Goal: Navigation & Orientation: Find specific page/section

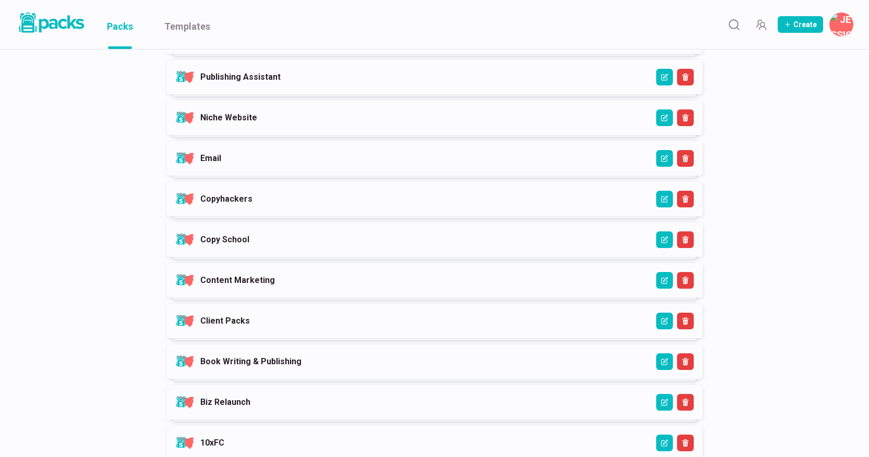
scroll to position [331, 0]
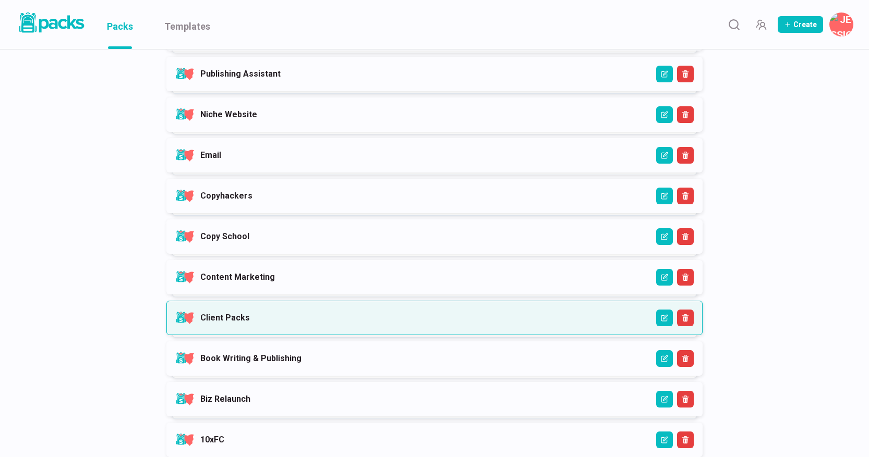
click at [250, 323] on link "Client Packs" at bounding box center [225, 318] width 50 height 10
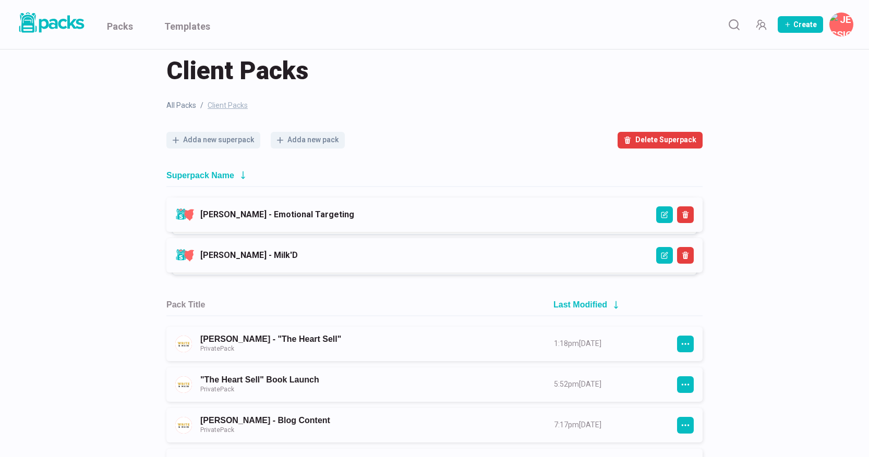
scroll to position [7, 0]
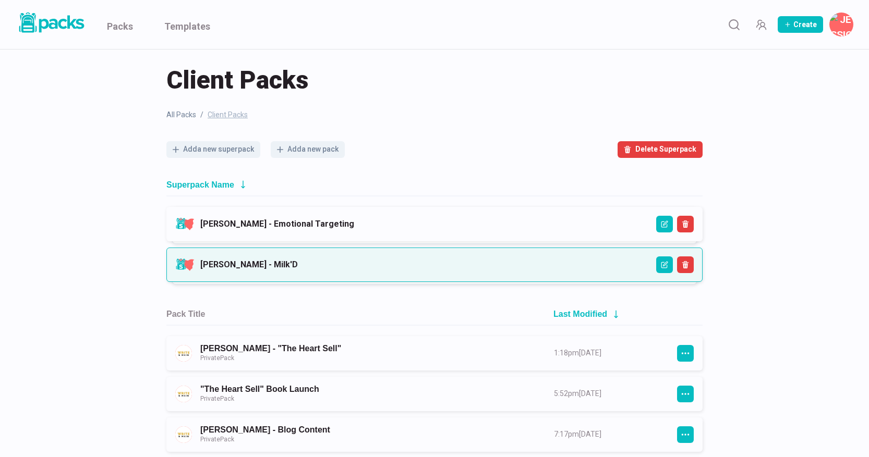
click at [298, 260] on link "[PERSON_NAME] - Milk'D" at bounding box center [248, 265] width 97 height 10
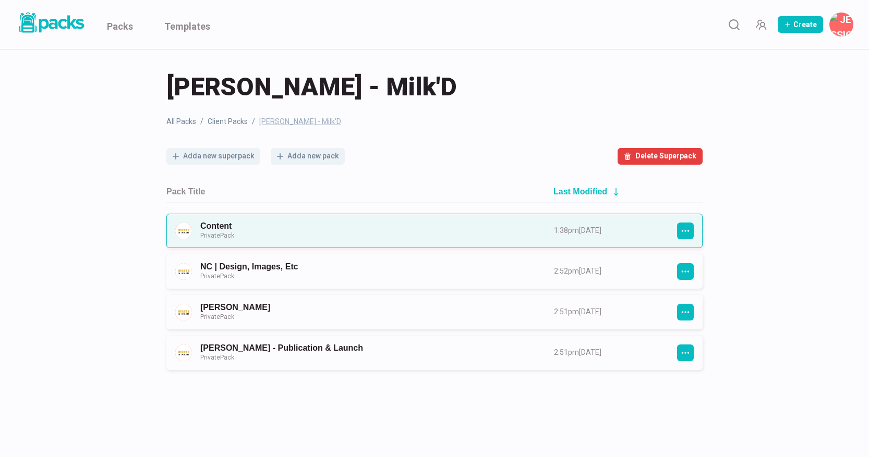
click at [414, 227] on link "Content Private Pack" at bounding box center [367, 230] width 335 height 19
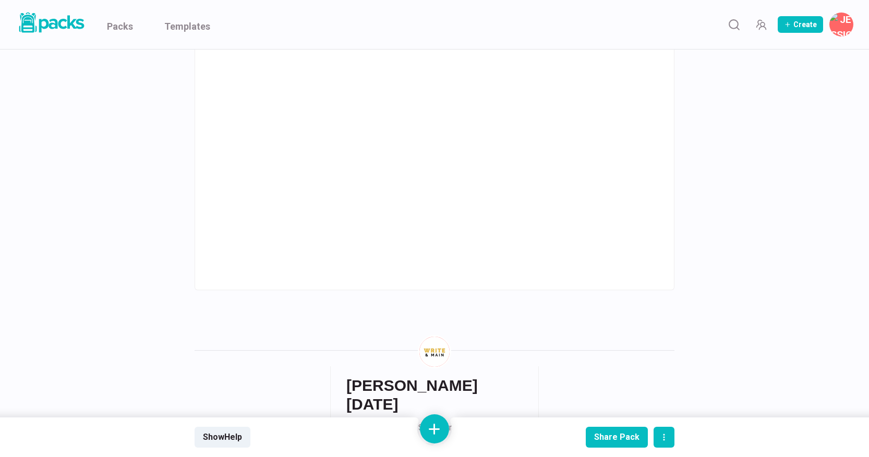
scroll to position [985, 0]
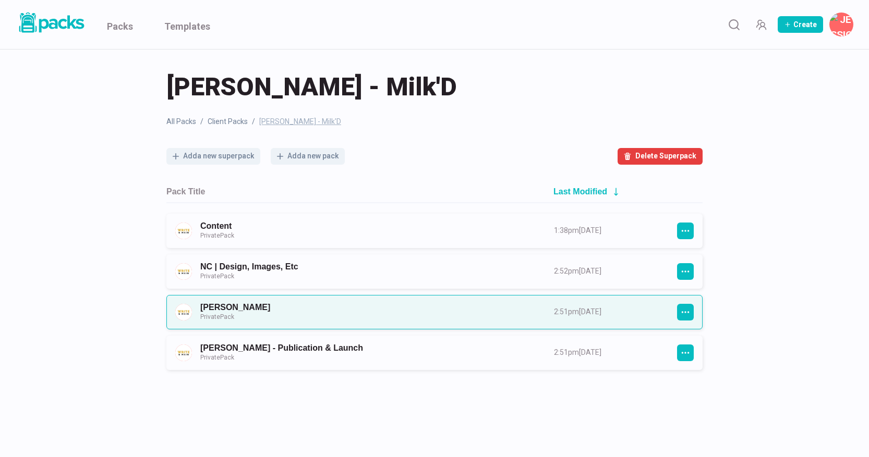
click at [284, 304] on link "[PERSON_NAME] Private Pack" at bounding box center [367, 311] width 335 height 19
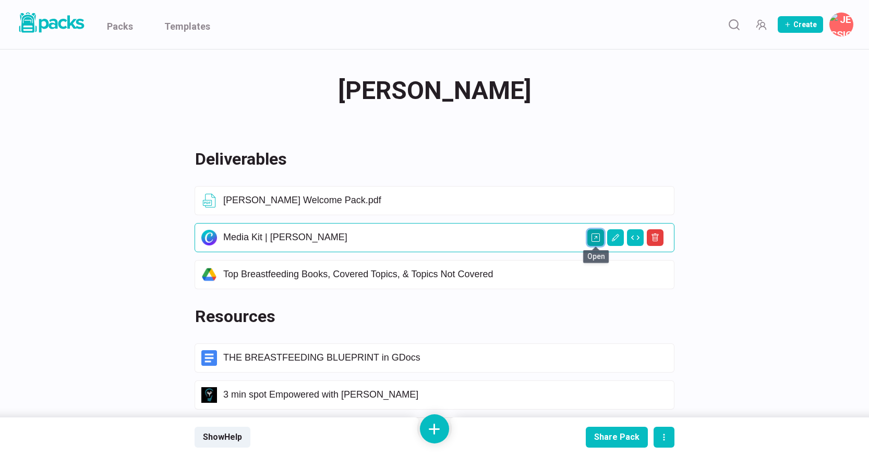
click at [595, 239] on icon "Open external link" at bounding box center [595, 238] width 8 height 8
